Goal: Navigation & Orientation: Find specific page/section

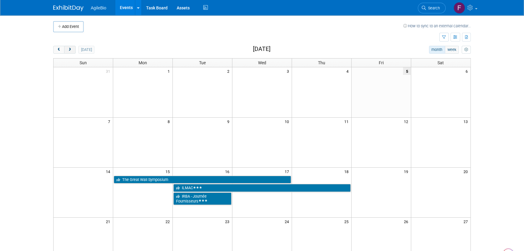
click at [72, 51] on button "next" at bounding box center [69, 50] width 11 height 8
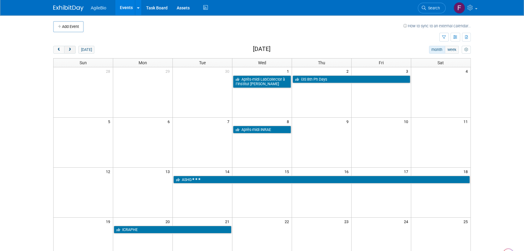
click at [70, 46] on button "next" at bounding box center [69, 50] width 11 height 8
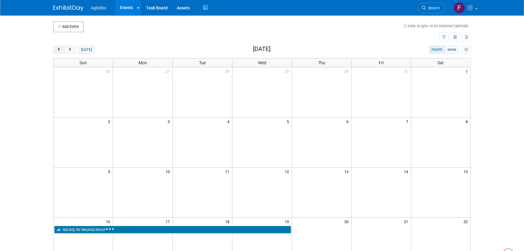
click at [58, 48] on span "prev" at bounding box center [59, 50] width 5 height 4
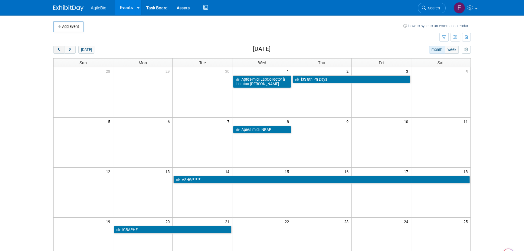
click at [61, 47] on button "prev" at bounding box center [58, 50] width 11 height 8
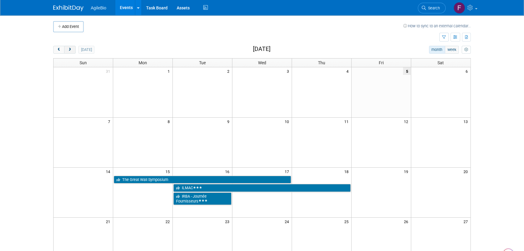
click at [72, 48] on button "next" at bounding box center [69, 50] width 11 height 8
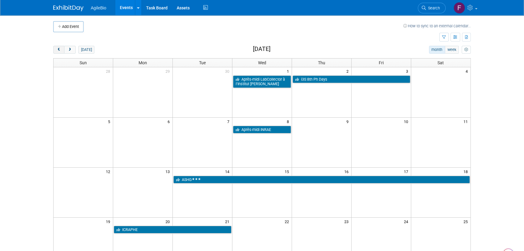
click at [59, 46] on button "prev" at bounding box center [58, 50] width 11 height 8
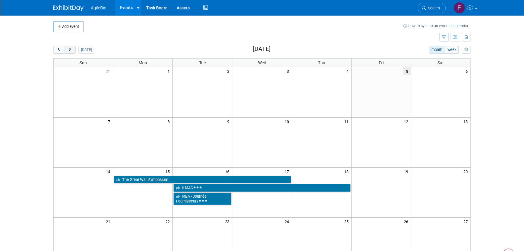
click at [69, 47] on button "next" at bounding box center [69, 50] width 11 height 8
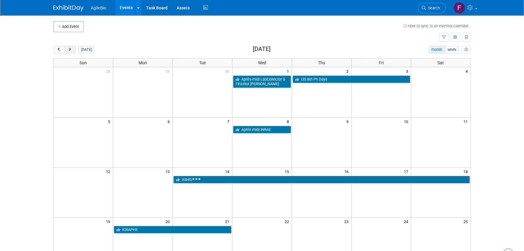
click at [69, 47] on button "next" at bounding box center [69, 50] width 11 height 8
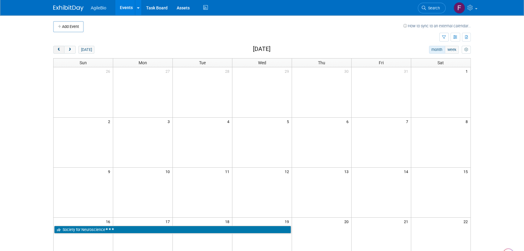
click at [58, 46] on button "prev" at bounding box center [58, 50] width 11 height 8
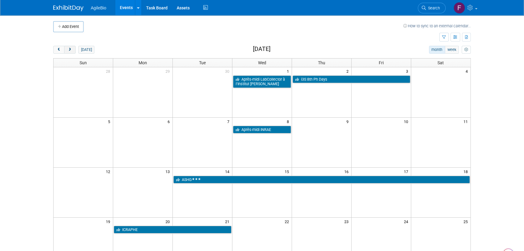
click at [69, 46] on button "next" at bounding box center [69, 50] width 11 height 8
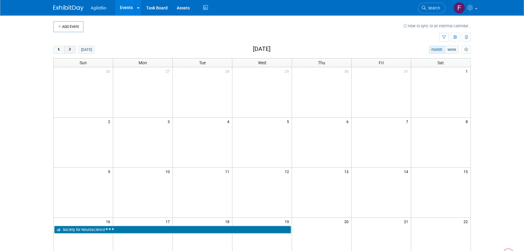
click at [69, 46] on button "next" at bounding box center [69, 50] width 11 height 8
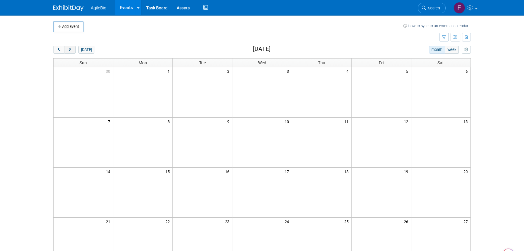
click at [69, 46] on button "next" at bounding box center [69, 50] width 11 height 8
click at [84, 48] on button "[DATE]" at bounding box center [86, 50] width 16 height 8
